Goal: Use online tool/utility

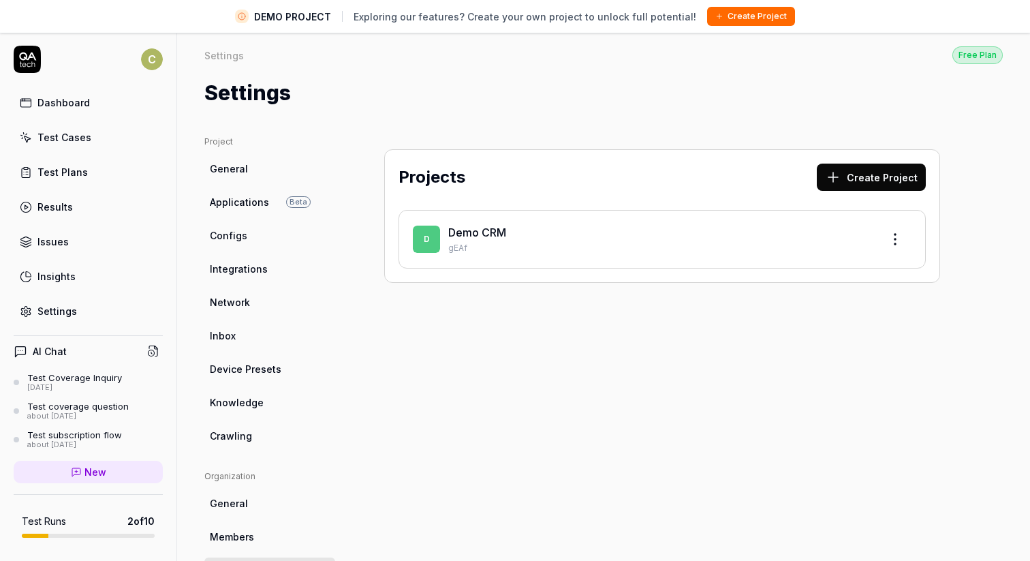
click at [76, 108] on div "Dashboard" at bounding box center [63, 102] width 52 height 14
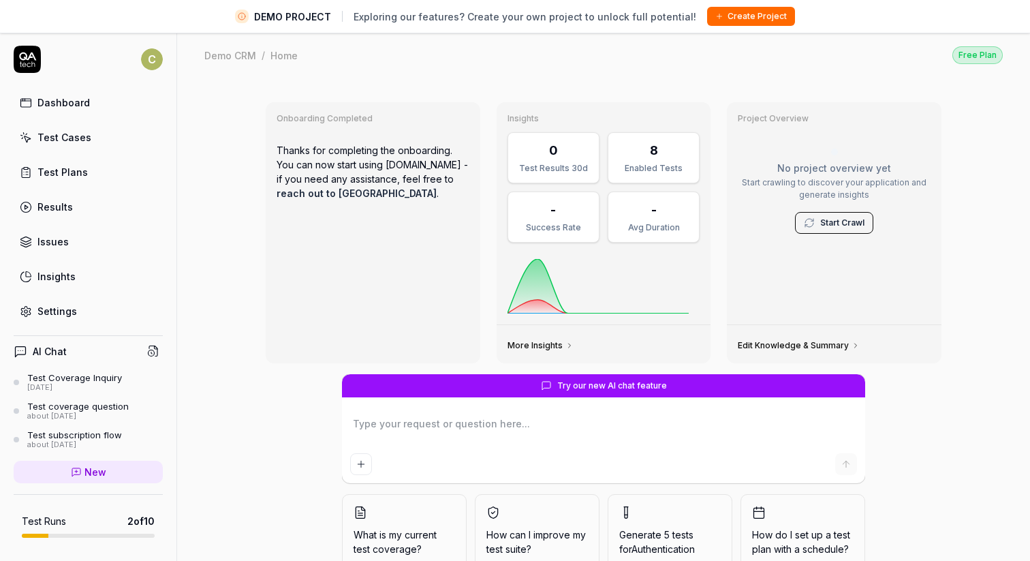
scroll to position [30, 0]
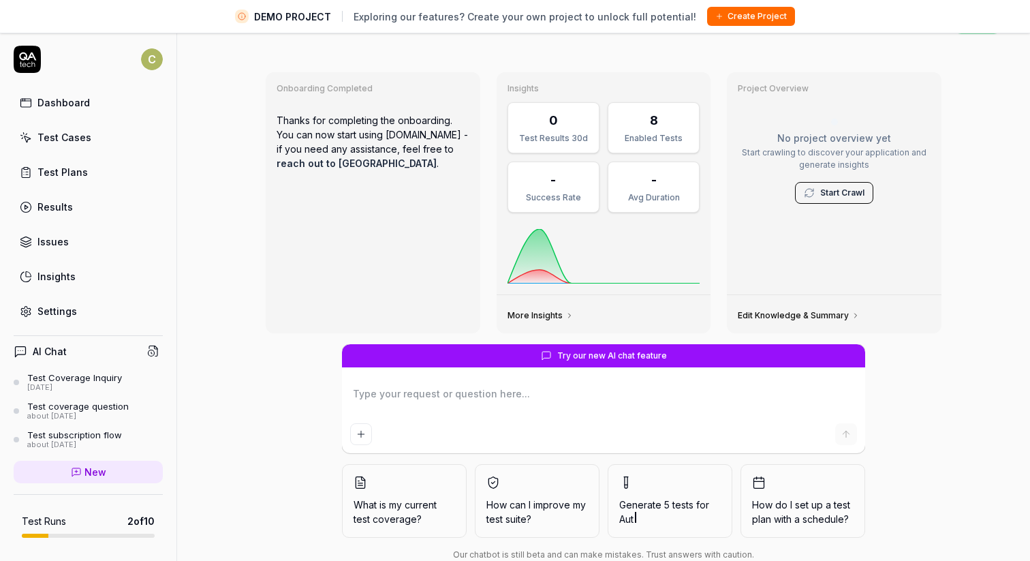
type textarea "*"
click at [665, 114] on div "8" at bounding box center [654, 120] width 74 height 18
click at [65, 206] on div "Results" at bounding box center [54, 207] width 35 height 14
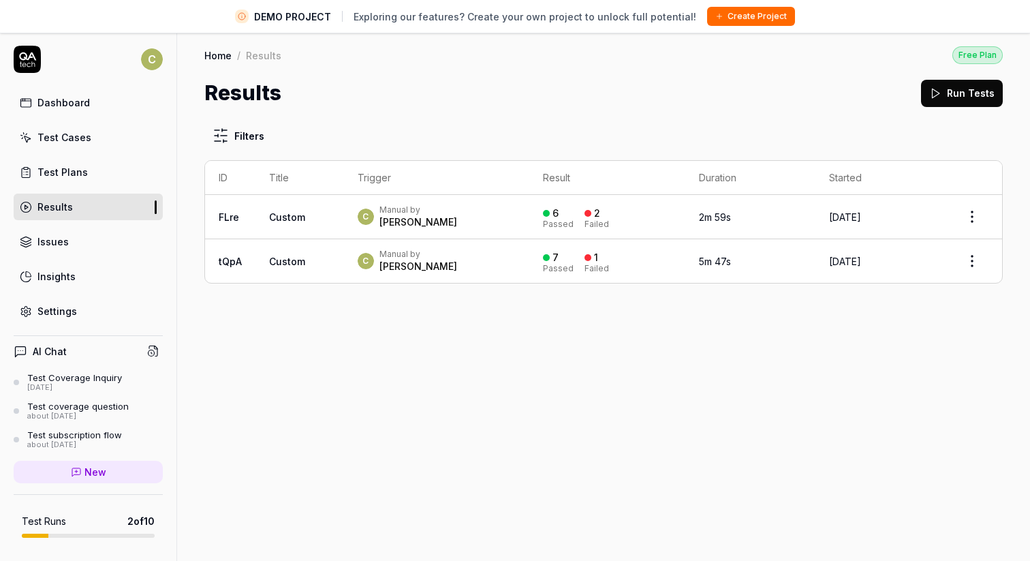
click at [288, 208] on td "Custom" at bounding box center [300, 217] width 89 height 44
click at [295, 217] on span "Custom" at bounding box center [287, 217] width 36 height 12
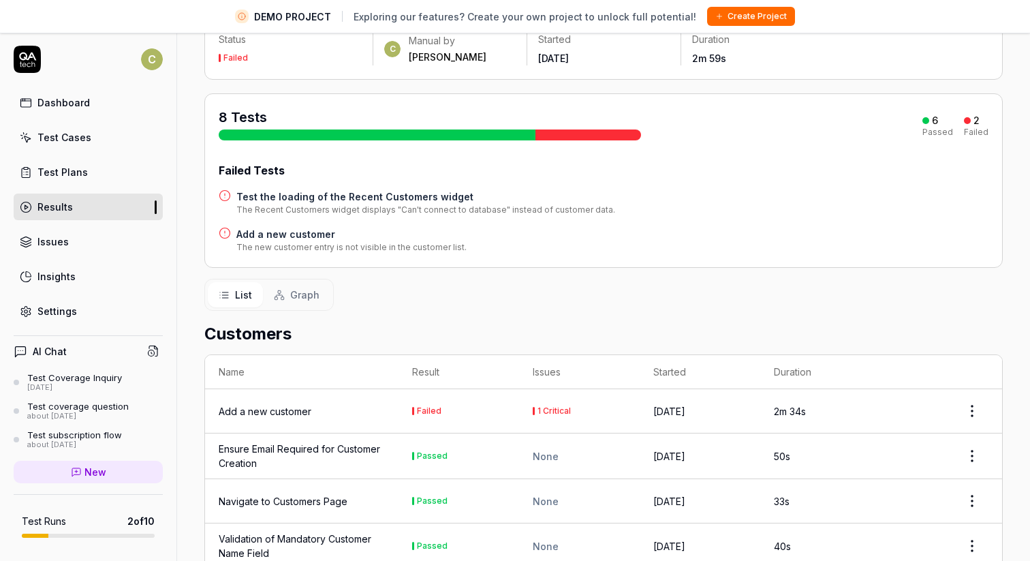
scroll to position [108, 0]
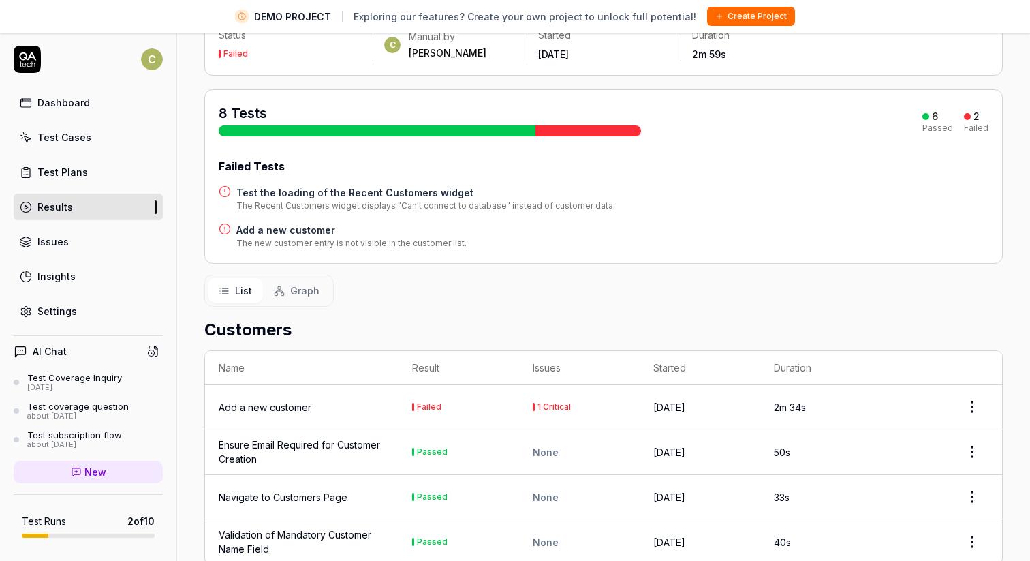
click at [251, 405] on div "Add a new customer" at bounding box center [265, 407] width 93 height 14
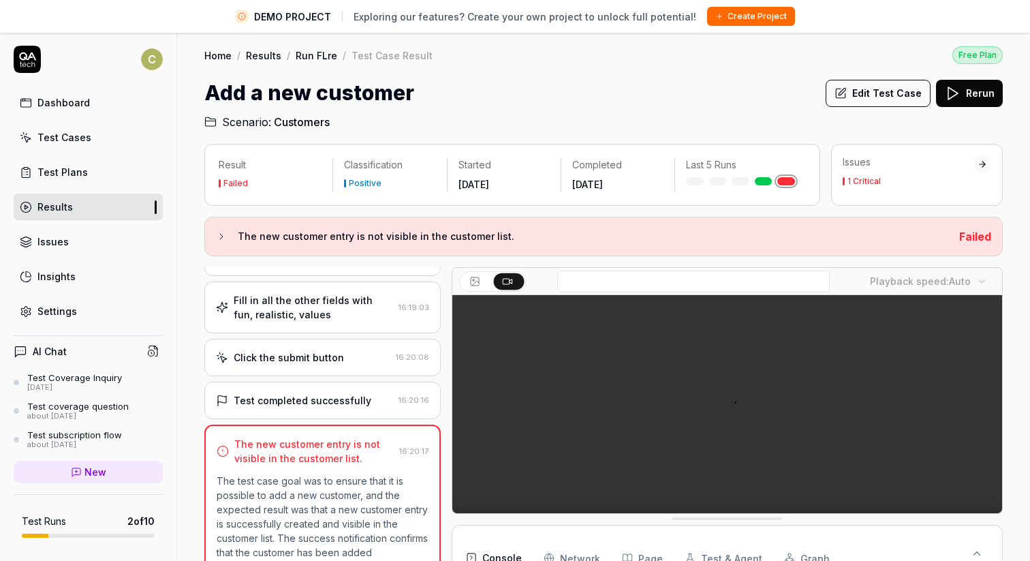
scroll to position [371, 0]
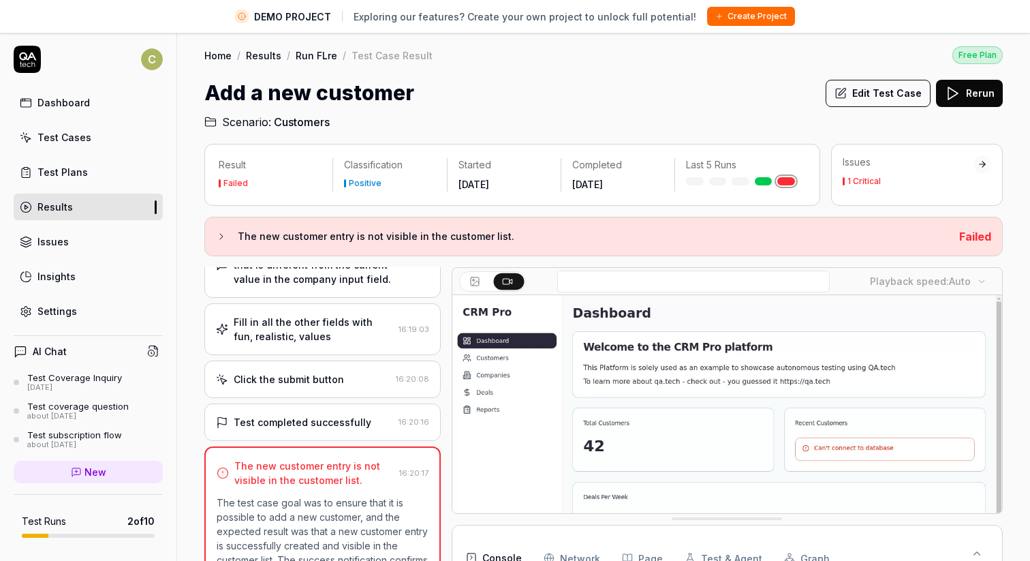
click at [220, 232] on icon at bounding box center [221, 236] width 11 height 11
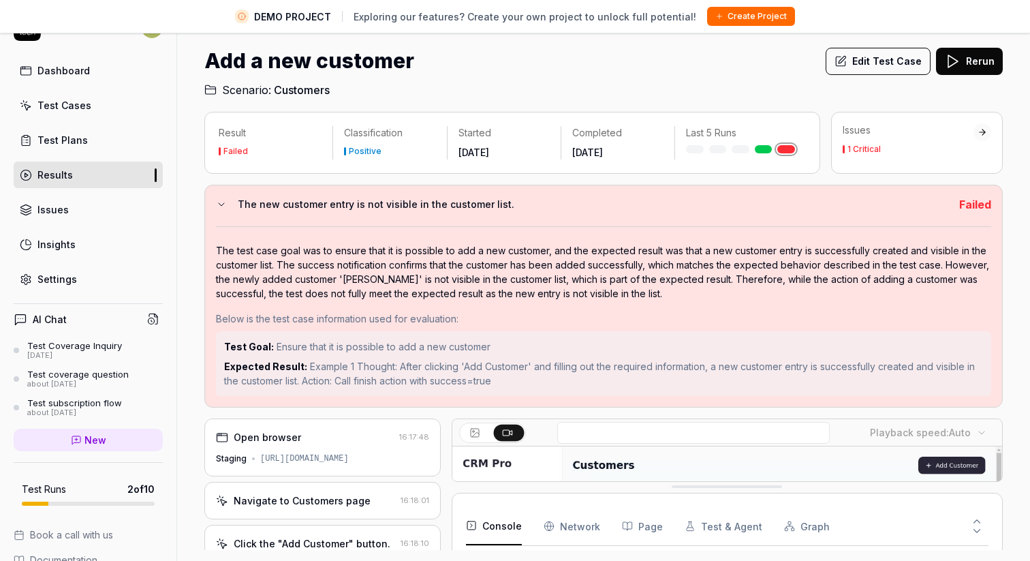
scroll to position [36, 0]
click at [224, 202] on icon at bounding box center [221, 204] width 11 height 11
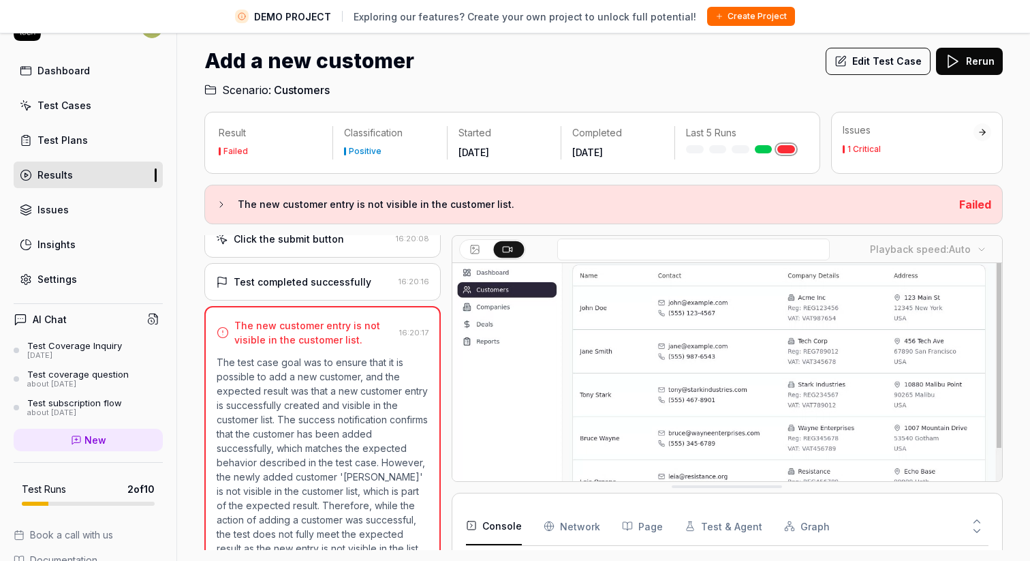
scroll to position [497, 0]
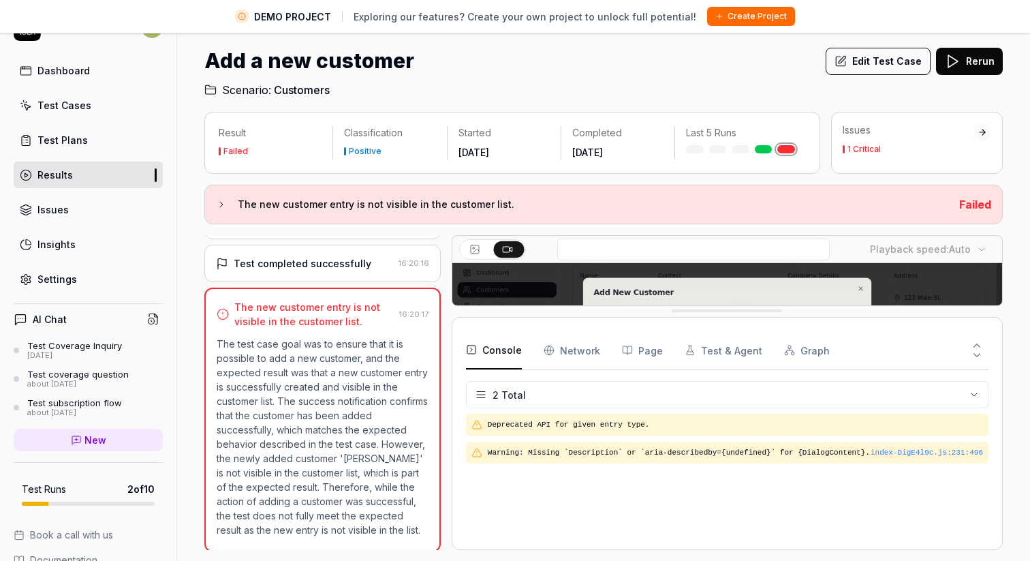
drag, startPoint x: 709, startPoint y: 486, endPoint x: 730, endPoint y: 295, distance: 191.9
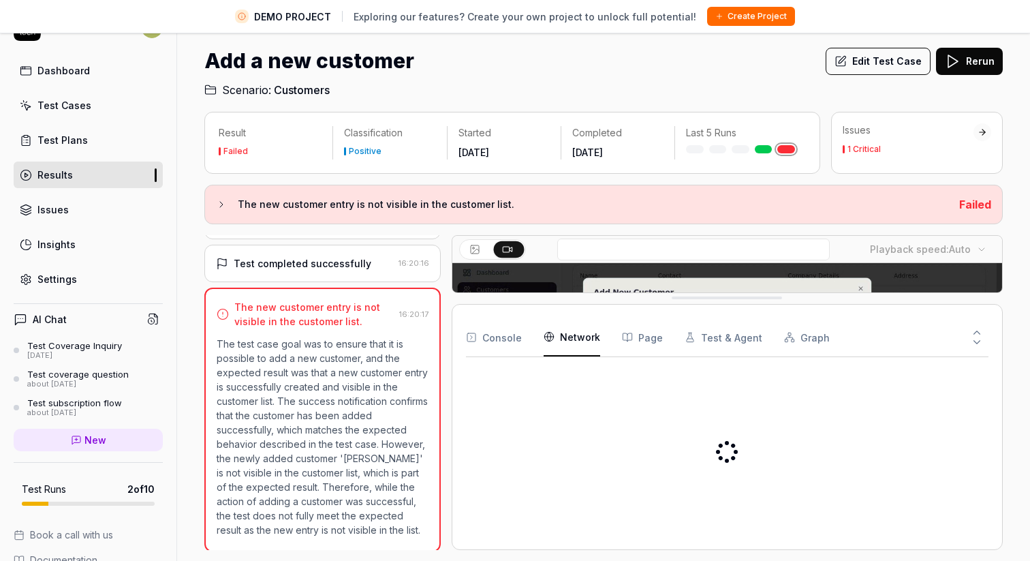
click at [553, 341] on Requests "Network" at bounding box center [572, 337] width 57 height 38
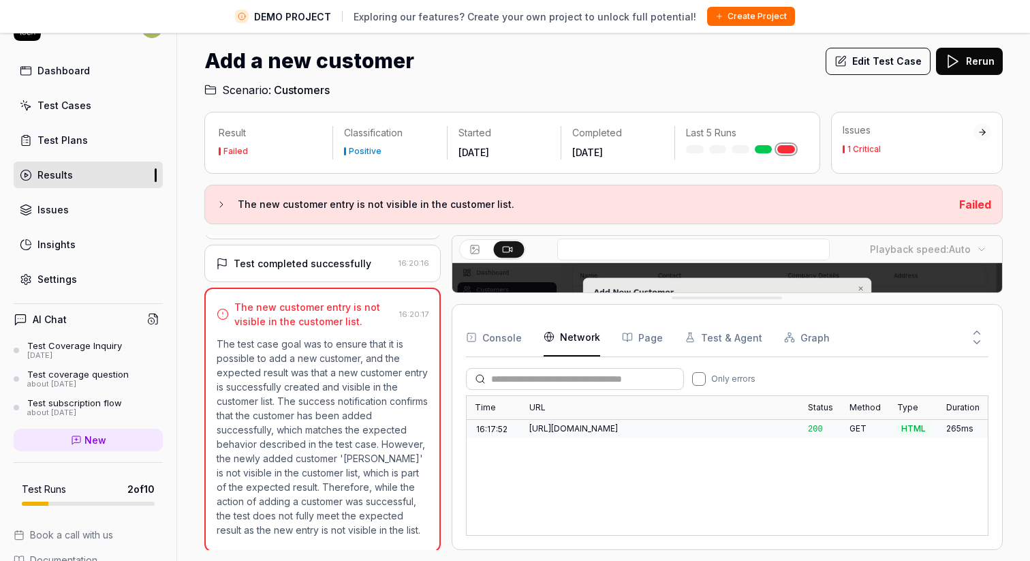
type button "on"
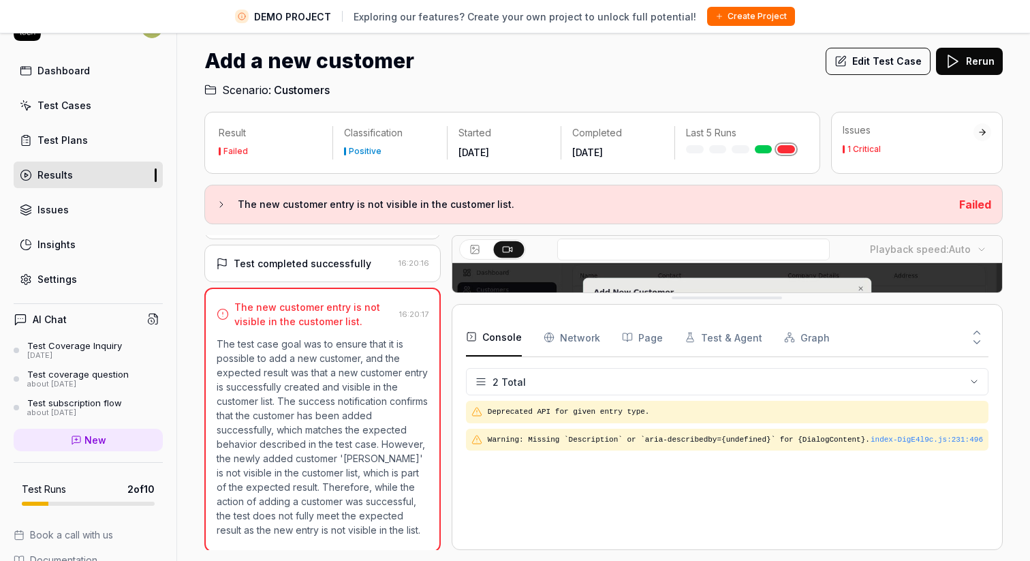
click at [502, 332] on button "Console" at bounding box center [494, 337] width 56 height 38
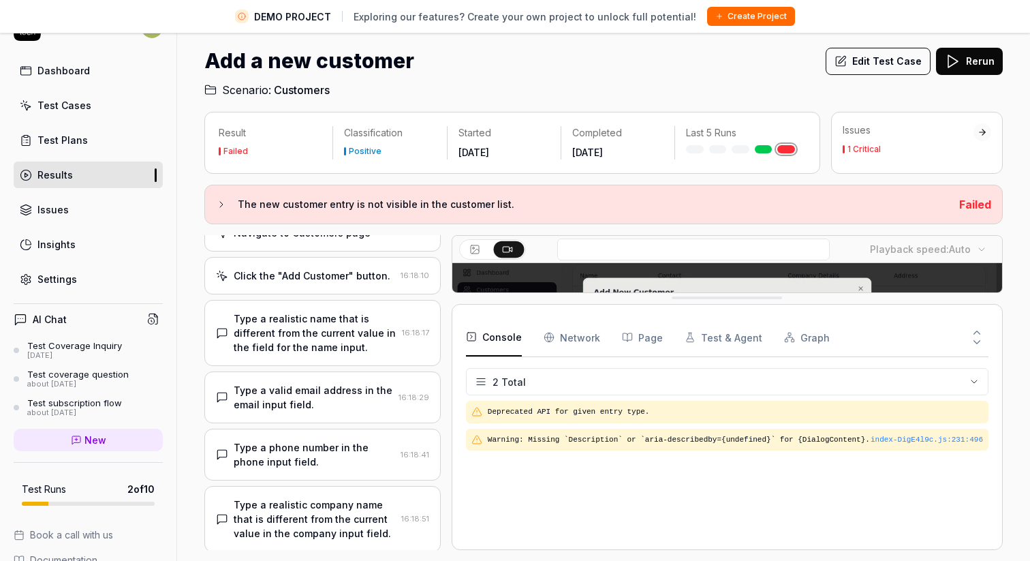
scroll to position [0, 0]
